Goal: Task Accomplishment & Management: Manage account settings

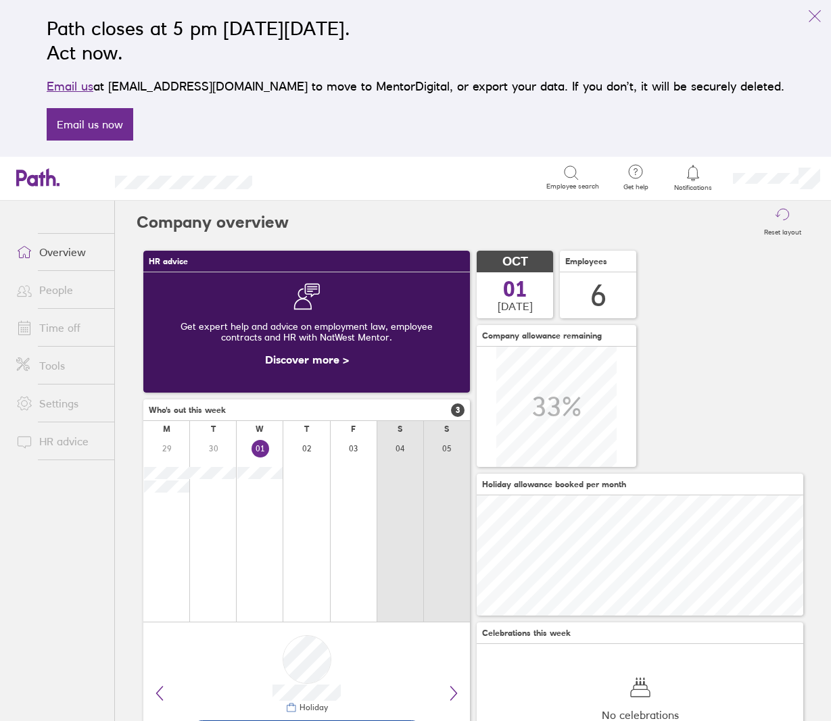
click at [62, 331] on link "Time off" at bounding box center [59, 327] width 109 height 27
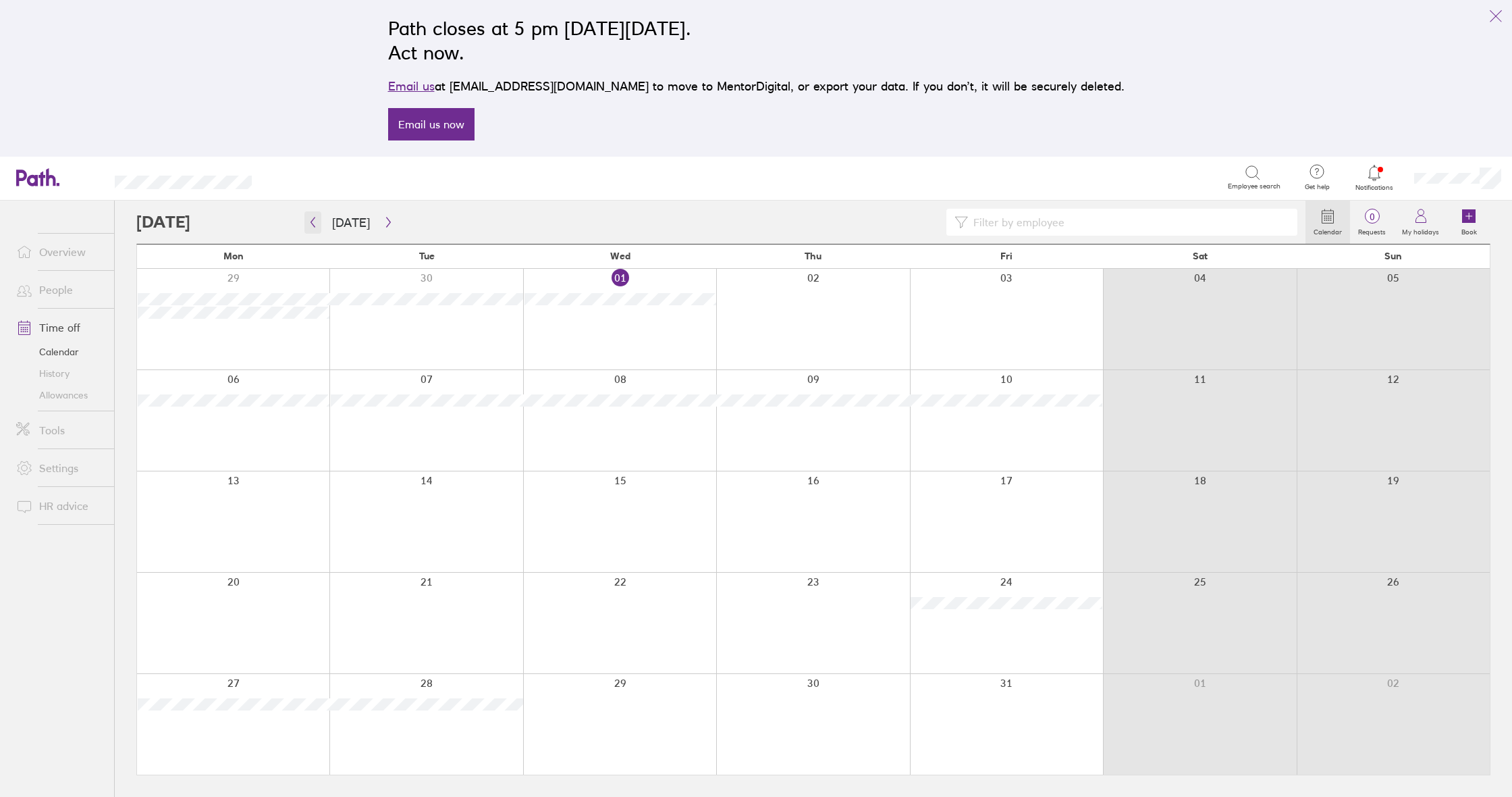
click at [316, 222] on icon "button" at bounding box center [313, 222] width 10 height 11
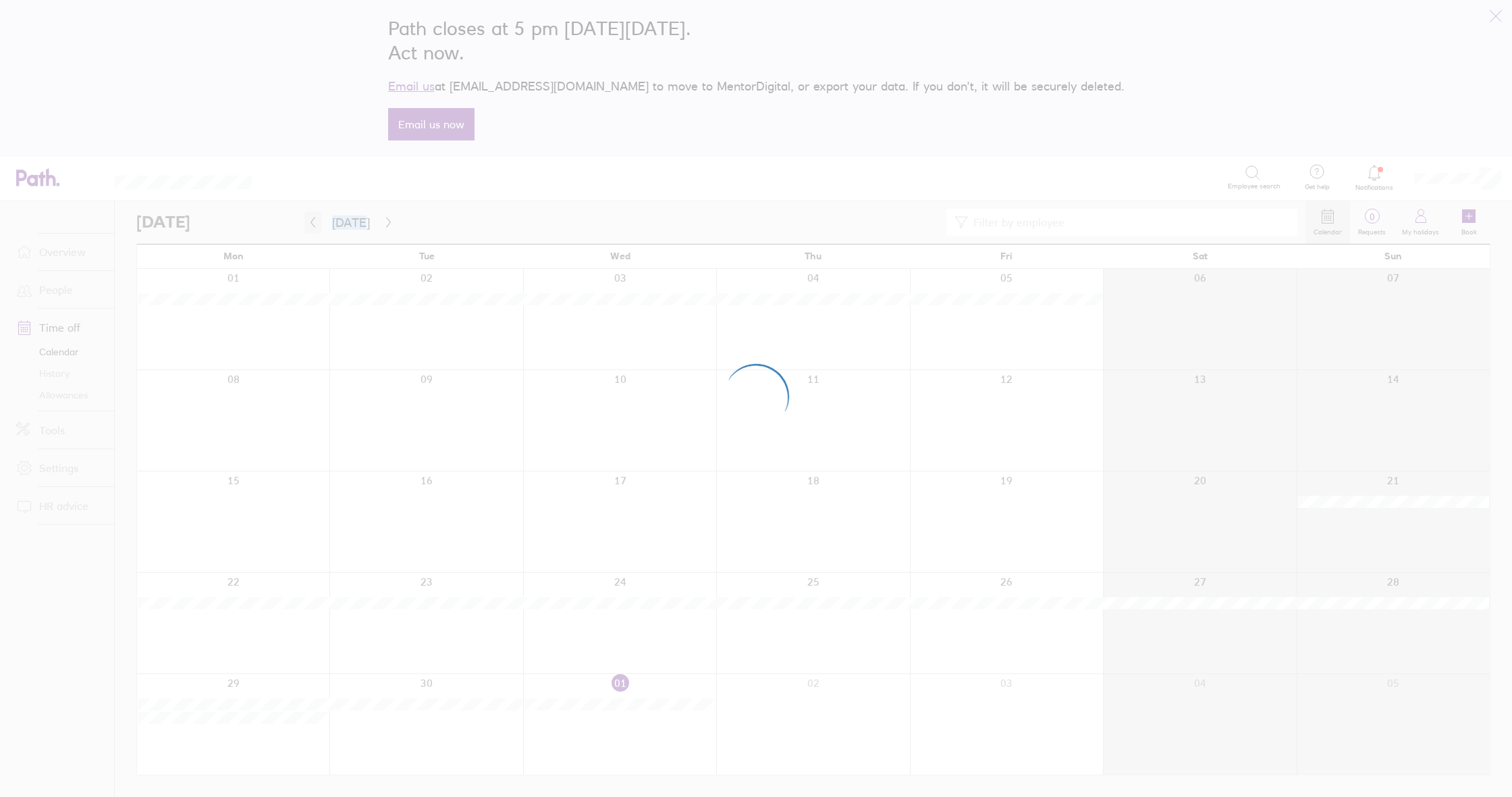
click at [316, 222] on div at bounding box center [756, 398] width 1512 height 797
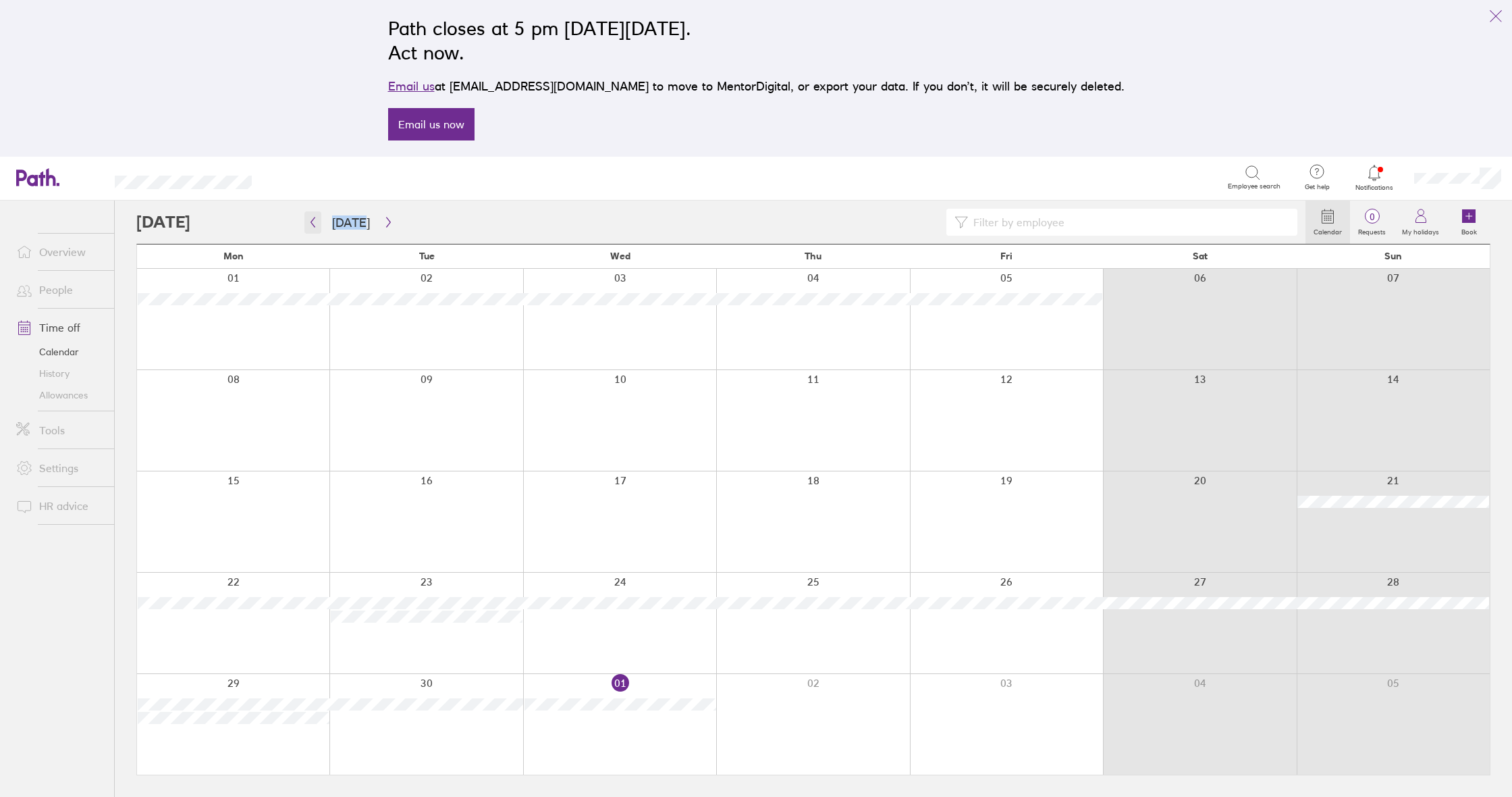
click at [314, 222] on icon "button" at bounding box center [313, 222] width 10 height 11
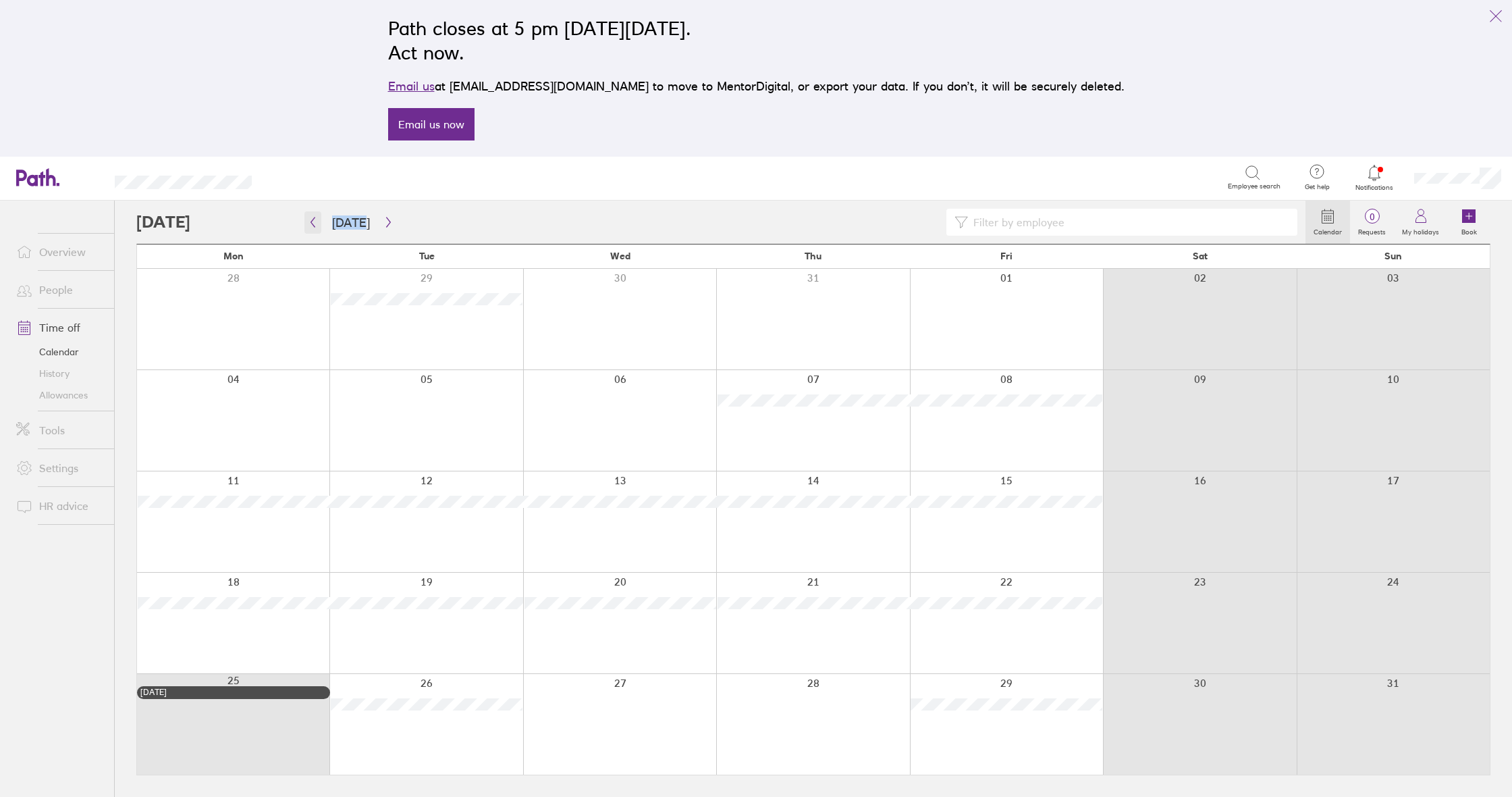
click at [309, 222] on icon "button" at bounding box center [313, 222] width 10 height 11
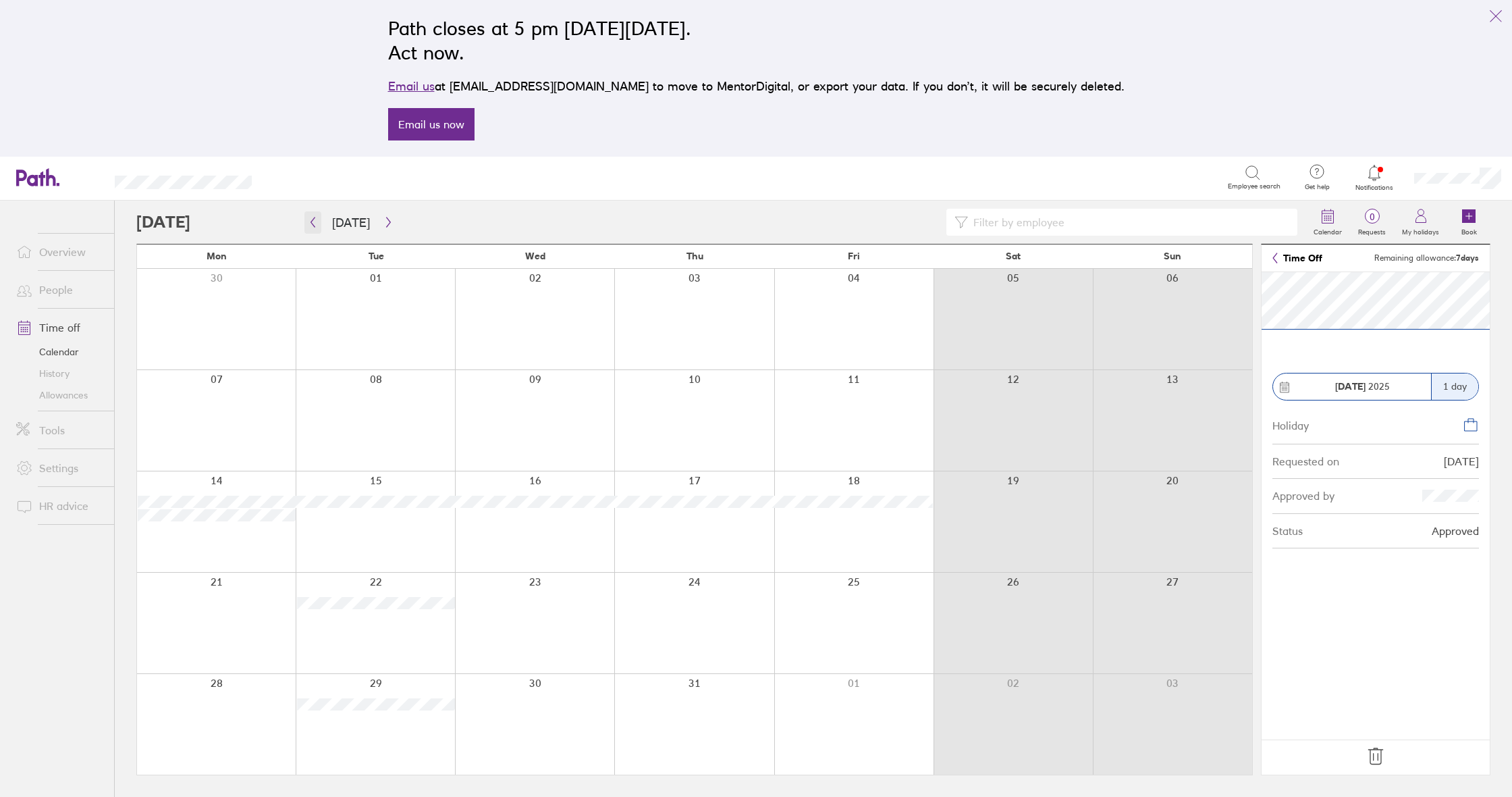
click at [312, 219] on icon "button" at bounding box center [313, 222] width 10 height 11
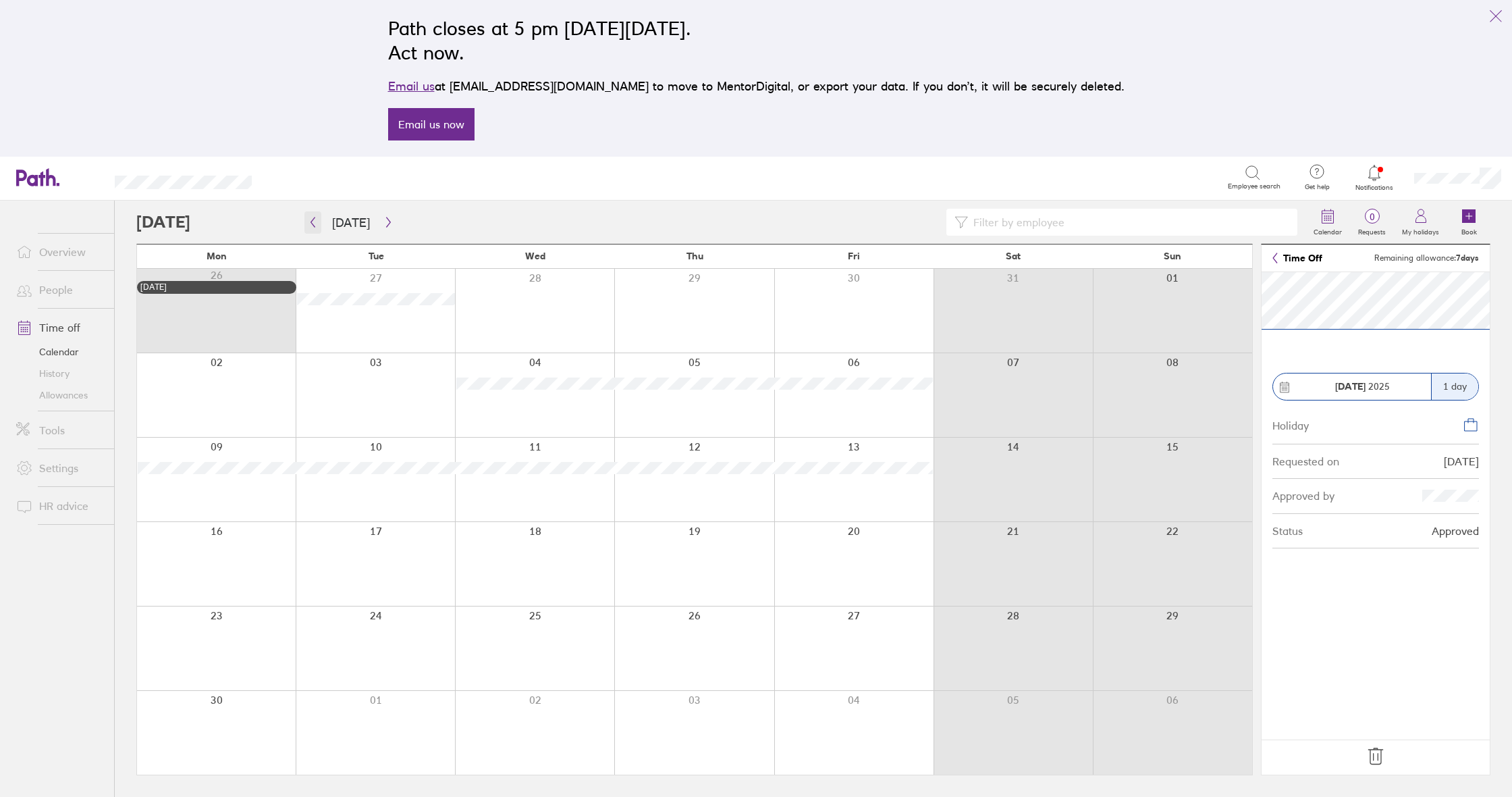
click at [312, 226] on icon "button" at bounding box center [313, 222] width 10 height 11
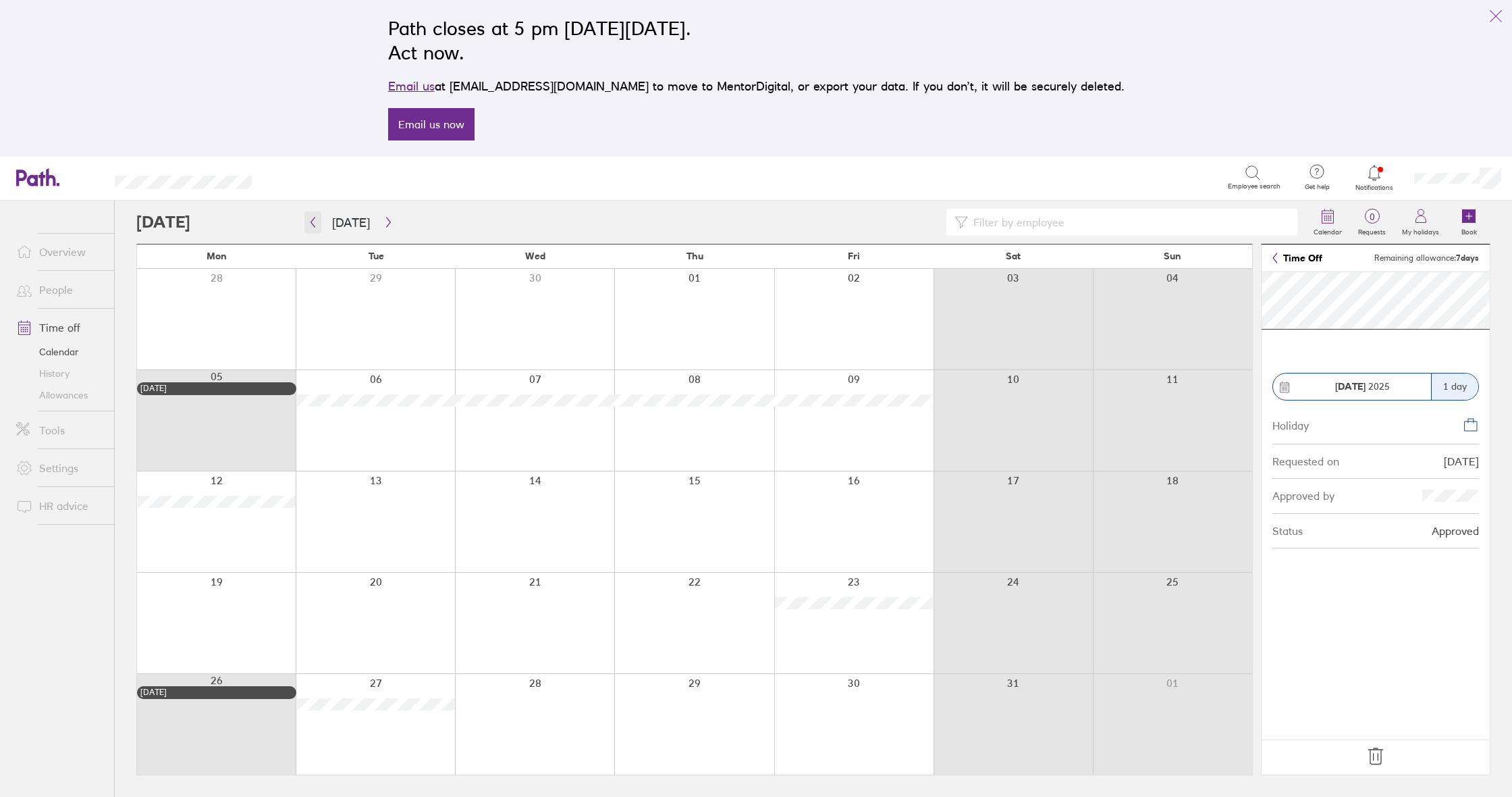
click at [316, 223] on icon "button" at bounding box center [313, 222] width 10 height 11
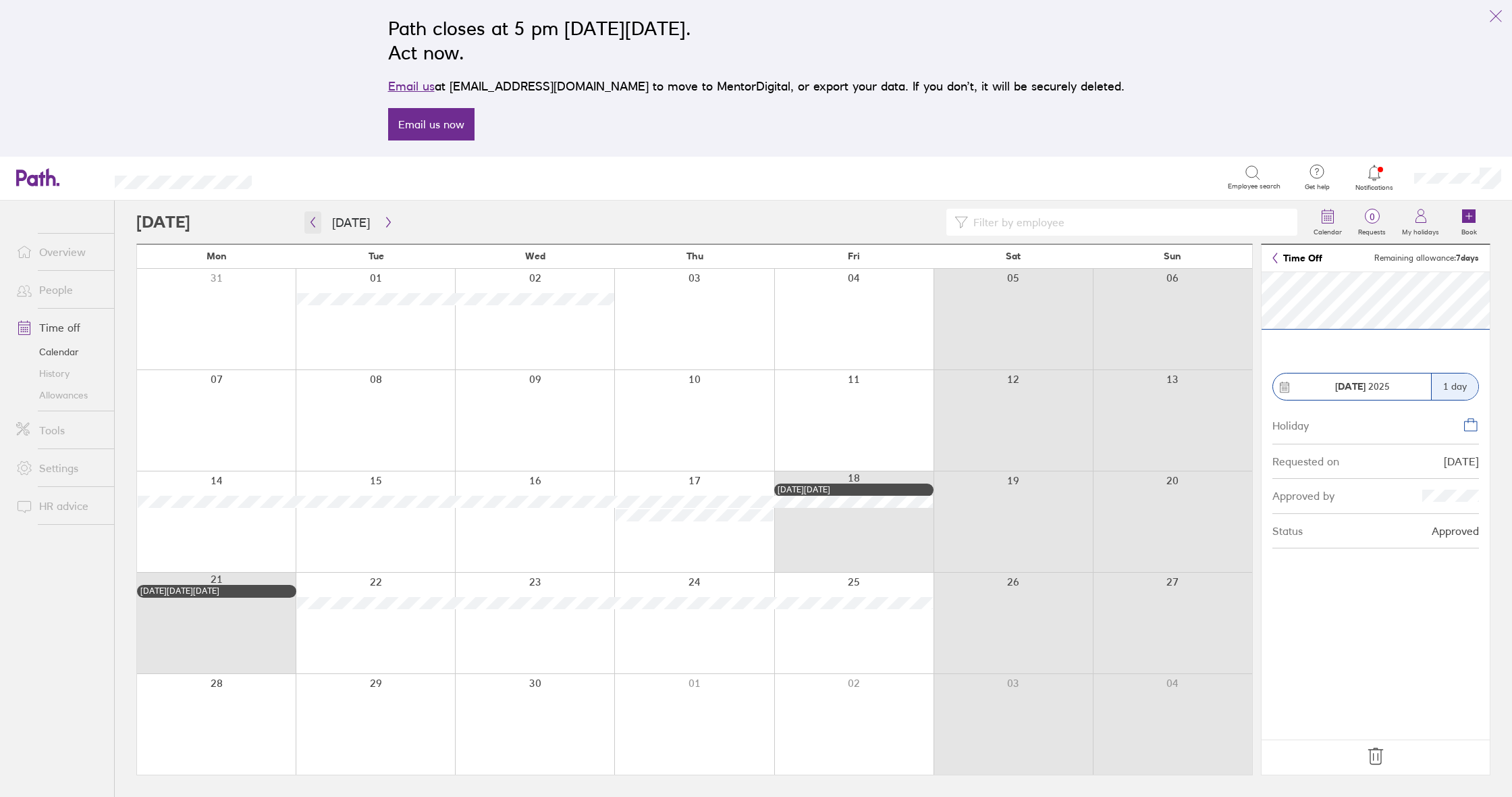
click at [310, 222] on icon "button" at bounding box center [313, 222] width 10 height 11
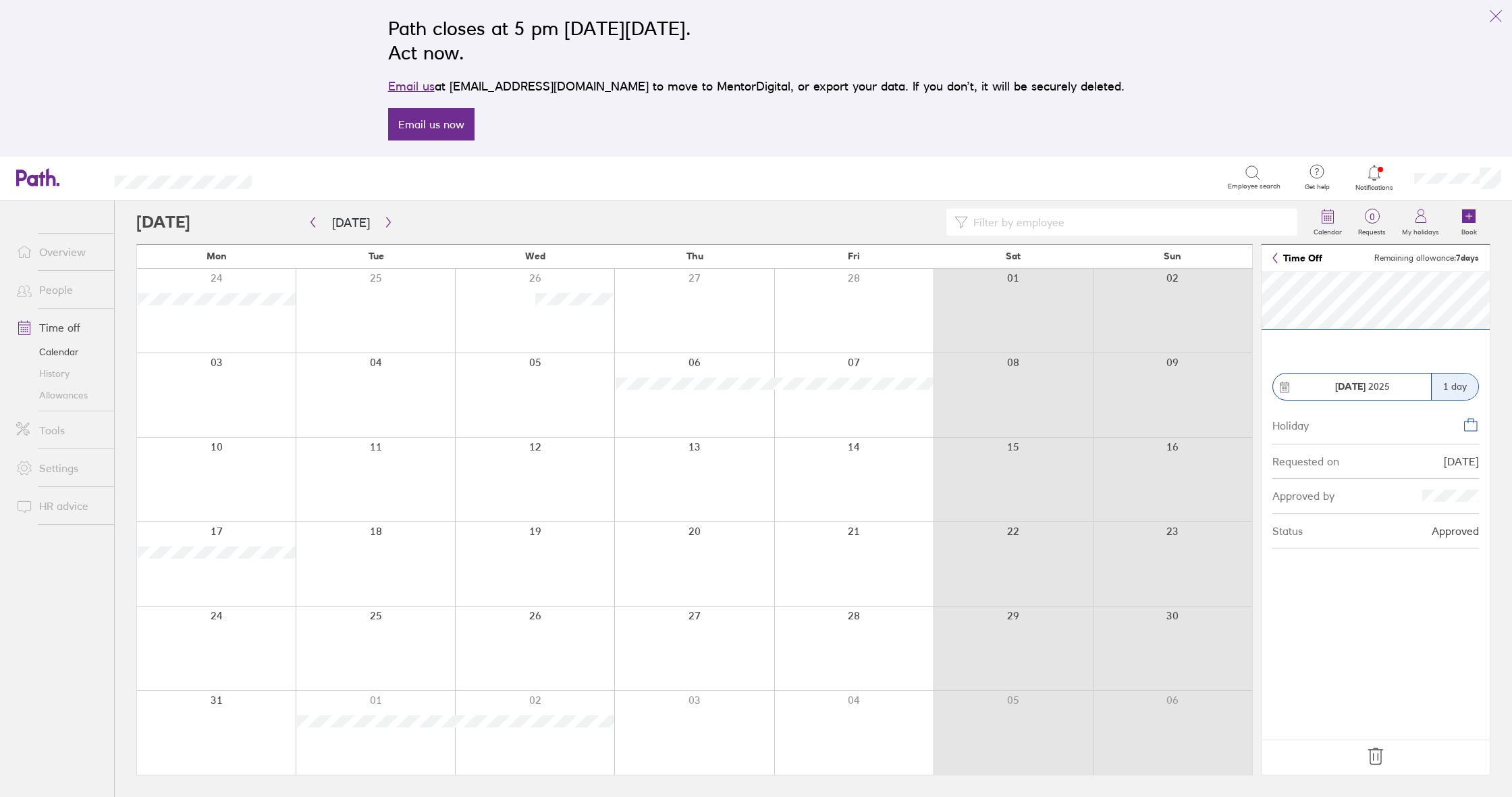
click at [250, 633] on div at bounding box center [216, 648] width 159 height 84
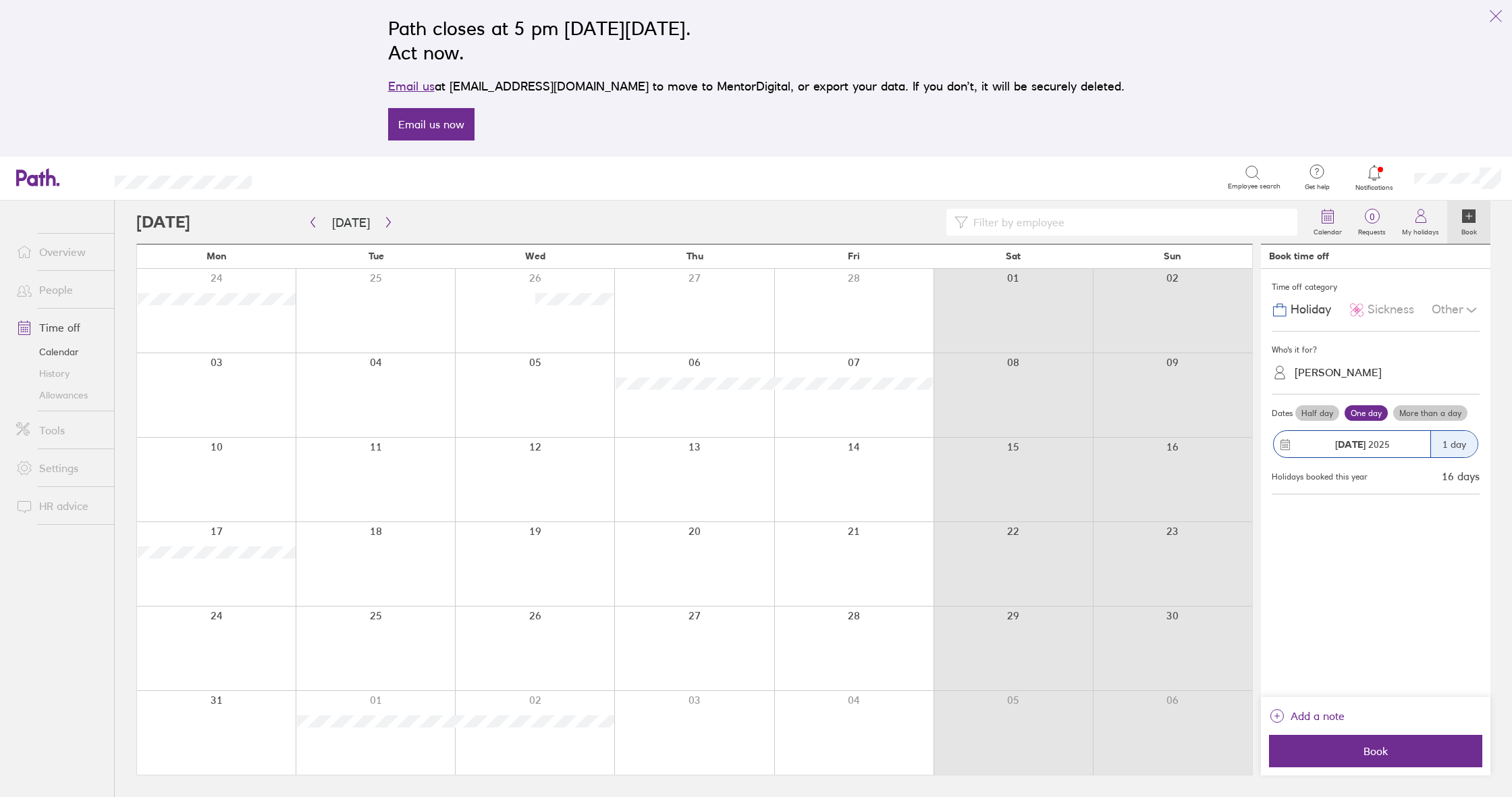
click at [237, 465] on div at bounding box center [216, 479] width 159 height 84
